Goal: Information Seeking & Learning: Learn about a topic

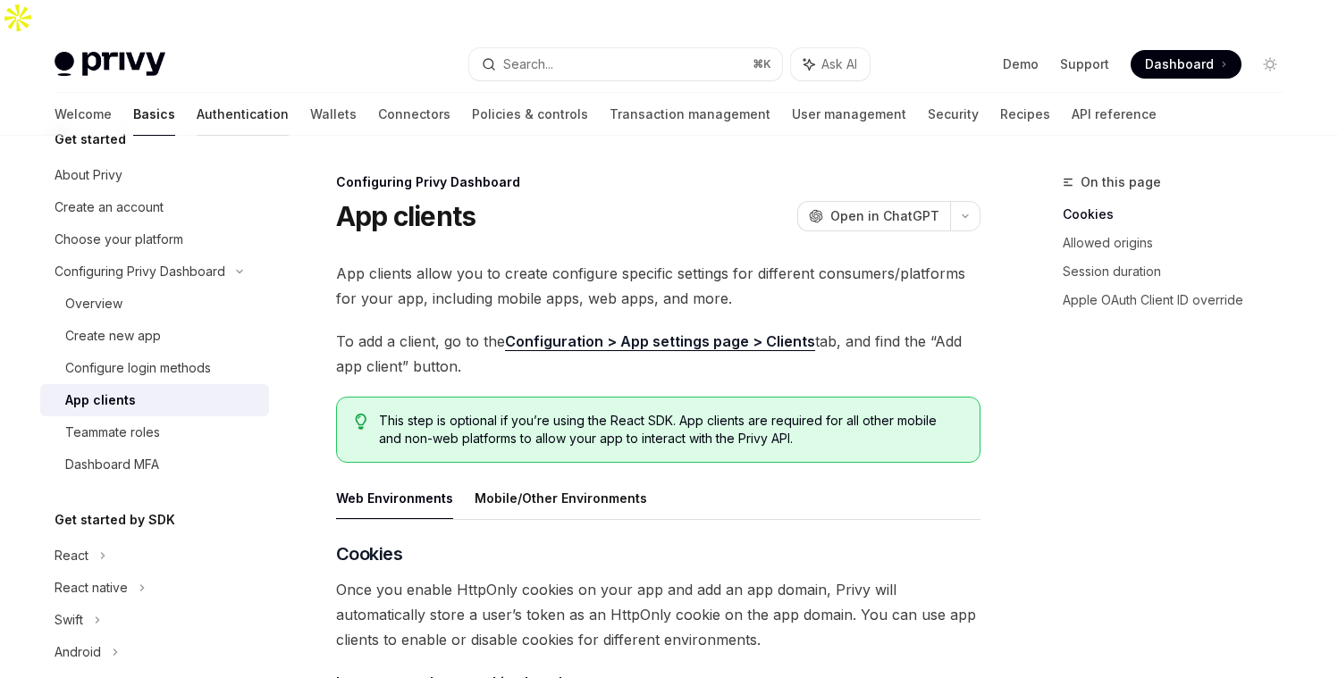
click at [197, 94] on link "Authentication" at bounding box center [243, 114] width 92 height 43
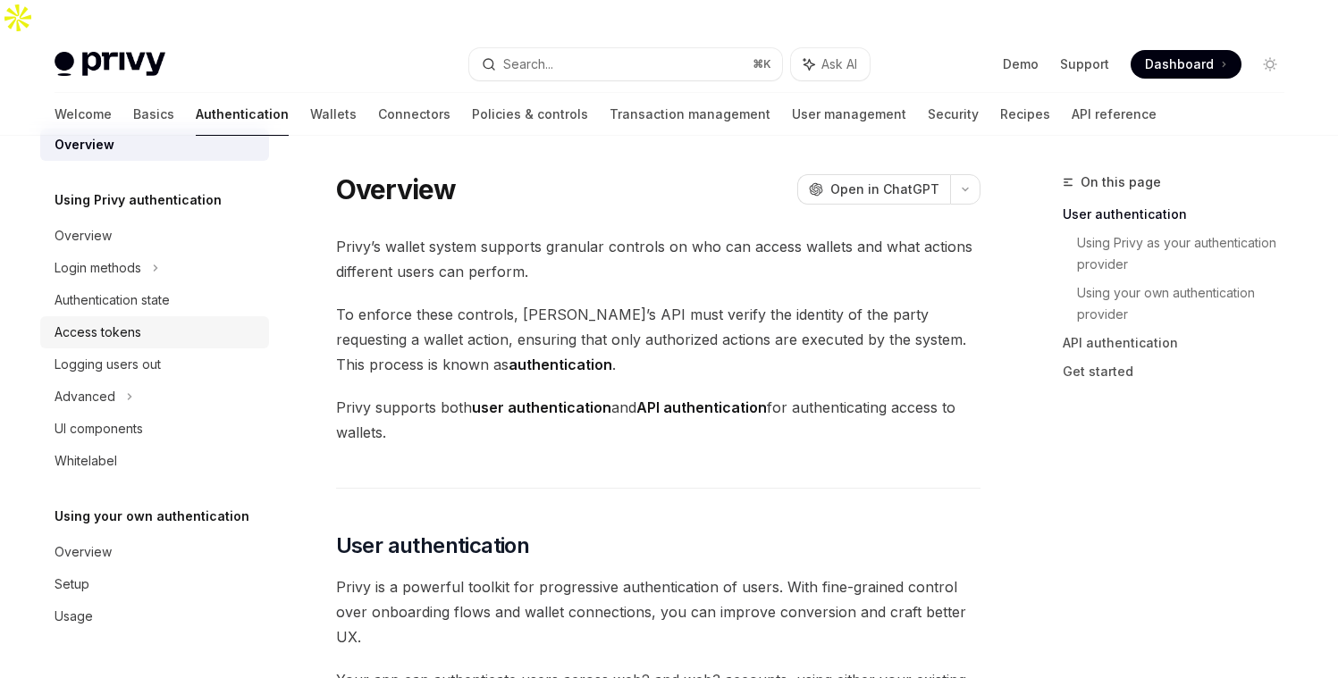
click at [150, 320] on link "Access tokens" at bounding box center [154, 332] width 229 height 32
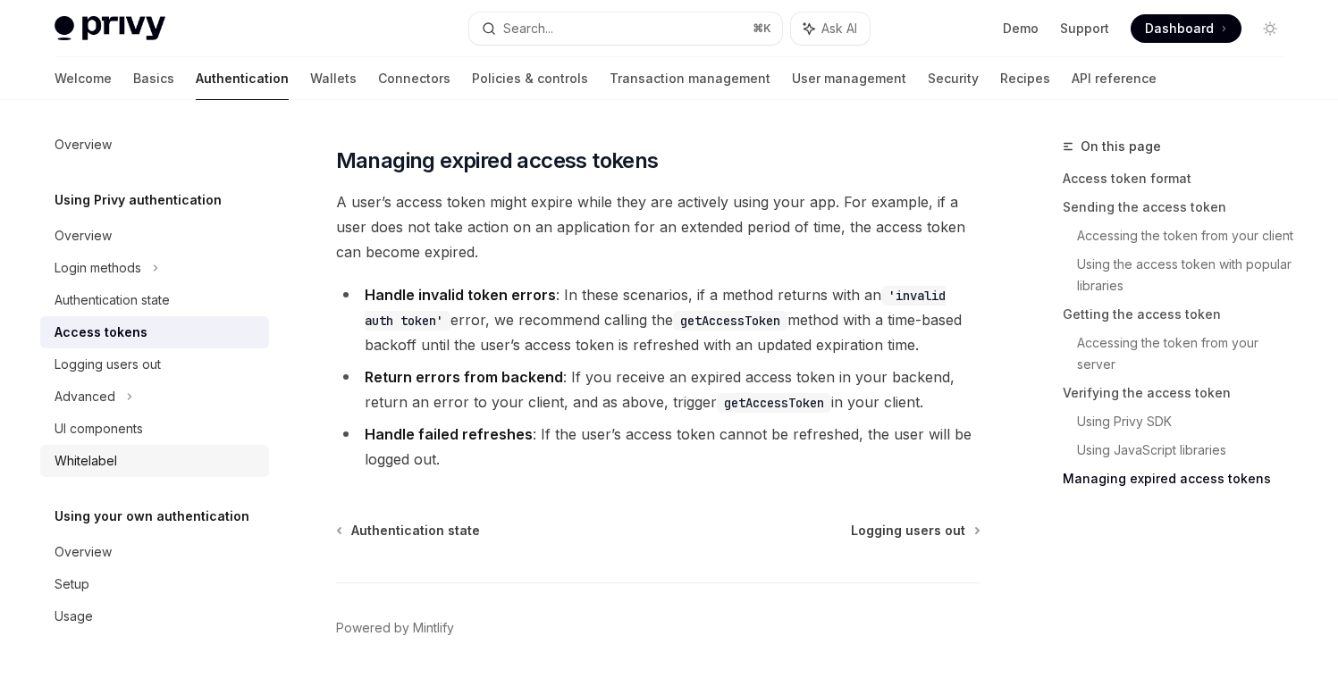
scroll to position [4763, 0]
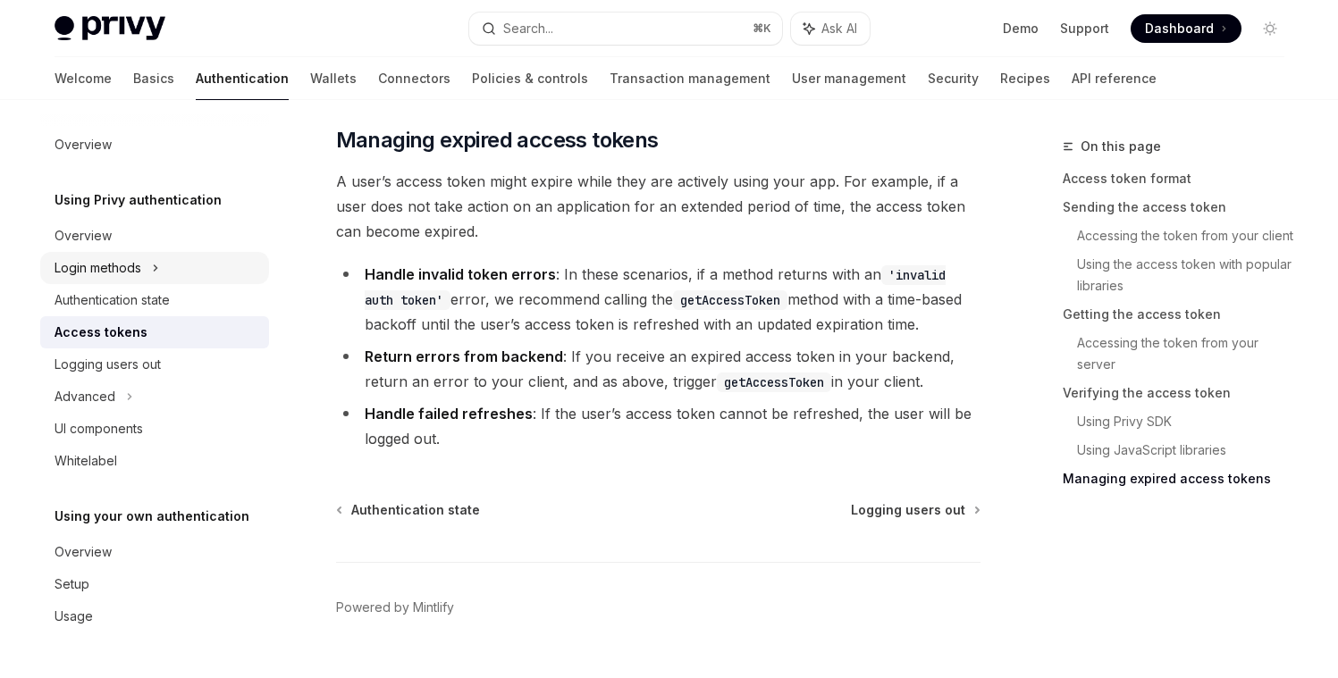
click at [135, 275] on div "Login methods" at bounding box center [98, 267] width 87 height 21
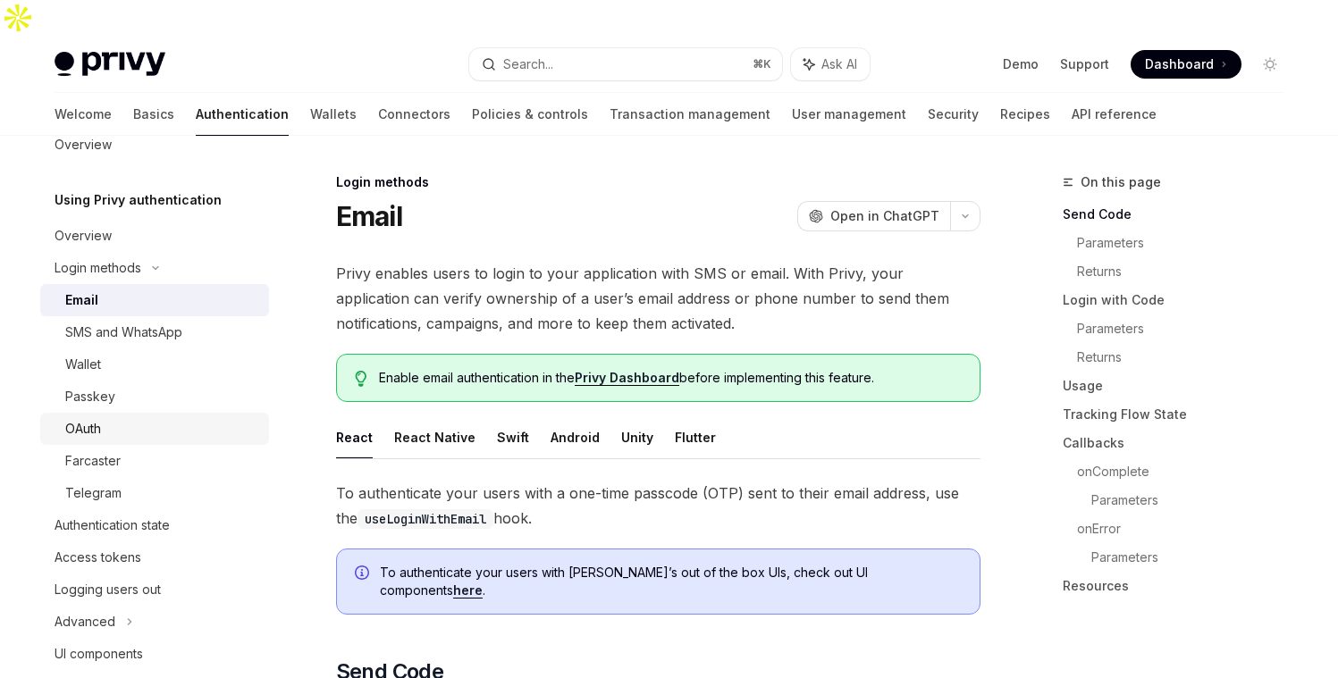
click at [126, 417] on link "OAuth" at bounding box center [154, 429] width 229 height 32
type textarea "*"
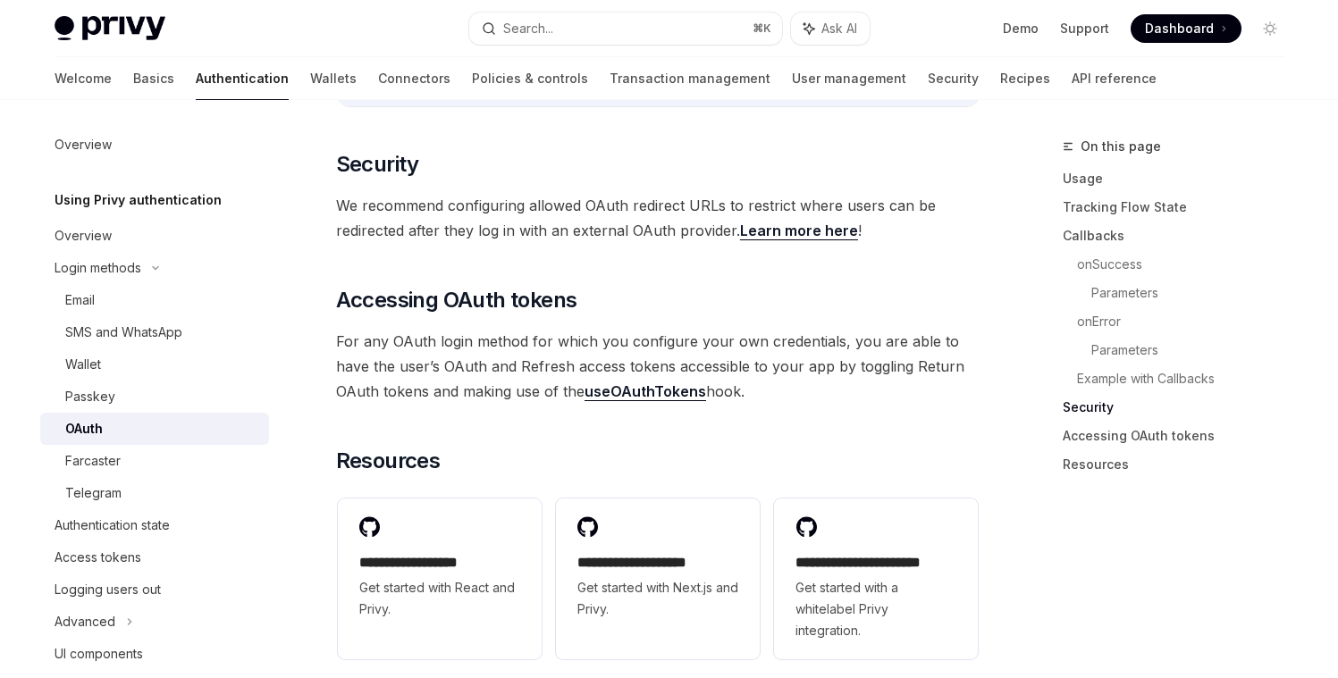
scroll to position [3917, 0]
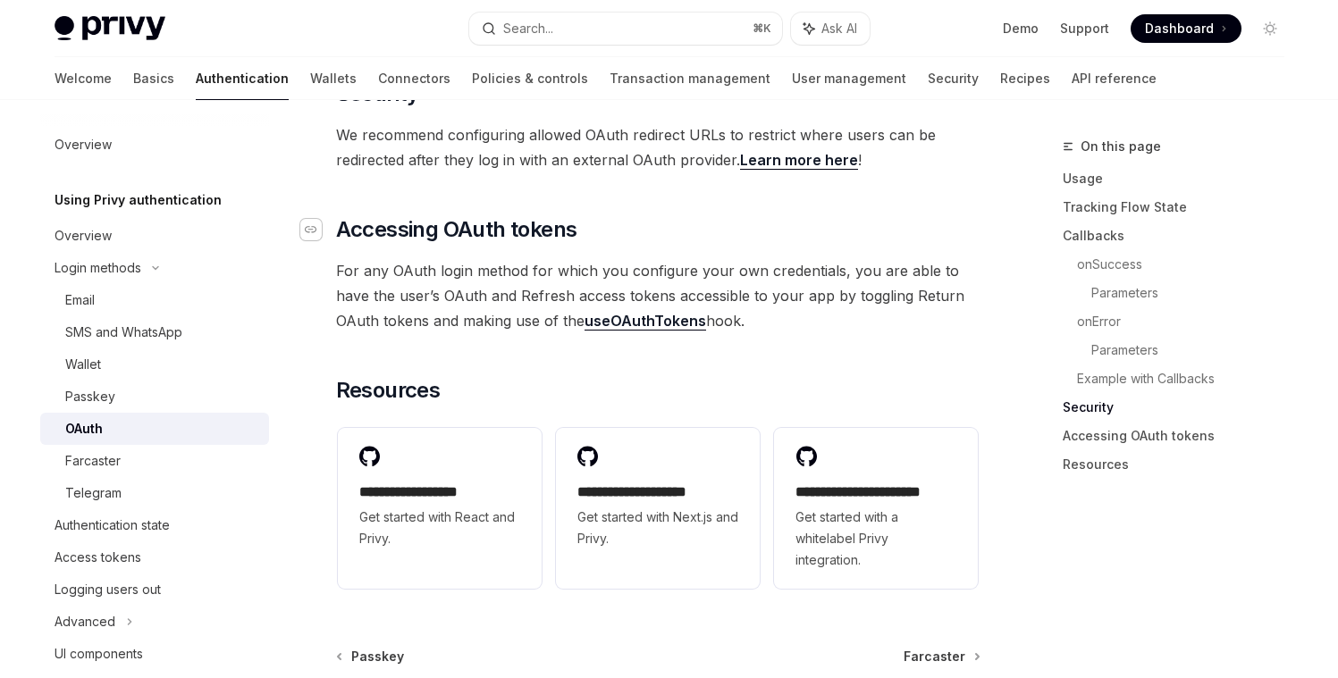
click at [312, 224] on icon "Navigate to header" at bounding box center [311, 229] width 13 height 11
